Goal: Information Seeking & Learning: Understand process/instructions

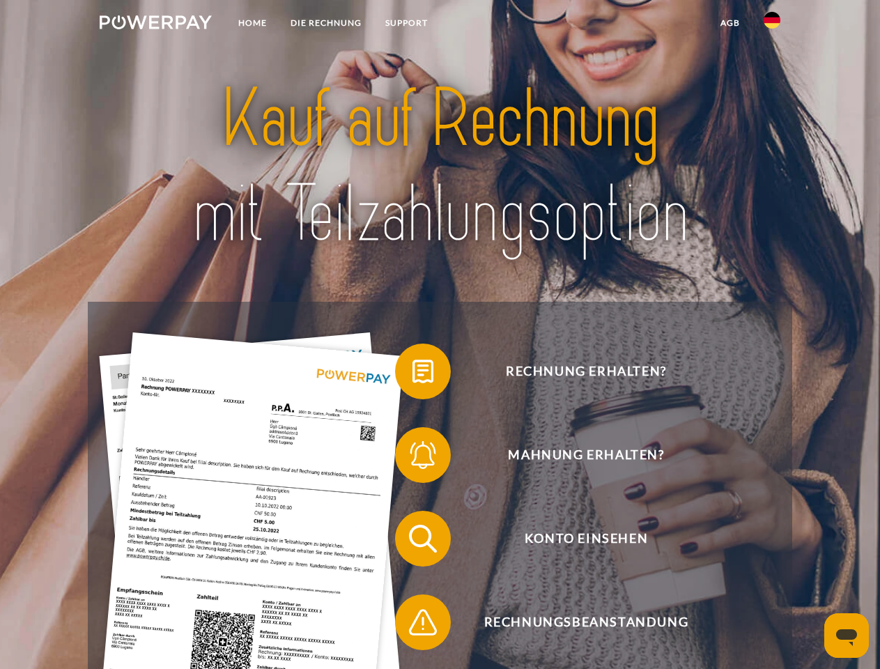
click at [155, 24] on img at bounding box center [156, 22] width 112 height 14
click at [772, 24] on img at bounding box center [772, 20] width 17 height 17
click at [730, 23] on link "agb" at bounding box center [730, 22] width 43 height 25
click at [413, 374] on span at bounding box center [402, 372] width 70 height 70
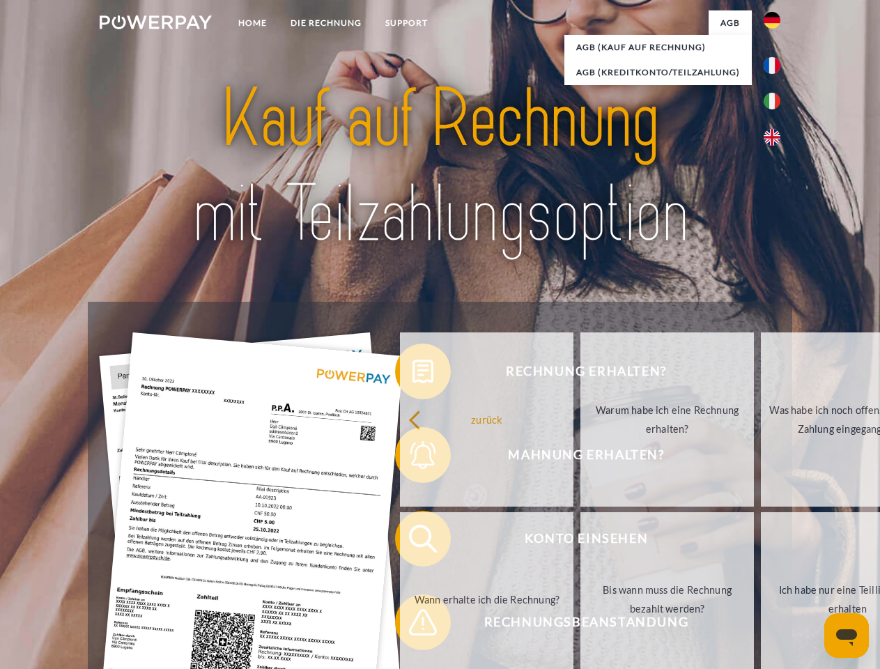
click at [413, 458] on div "Rechnung erhalten? Mahnung erhalten? Konto einsehen" at bounding box center [440, 581] width 704 height 558
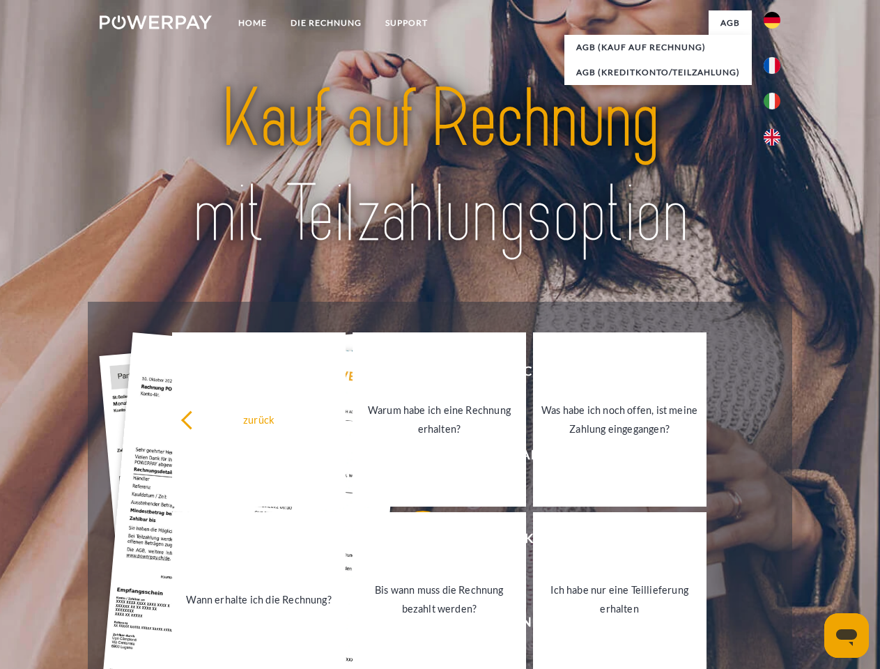
click at [413, 542] on link "Bis wann muss die Rechnung bezahlt werden?" at bounding box center [440, 599] width 174 height 174
